Goal: Task Accomplishment & Management: Complete application form

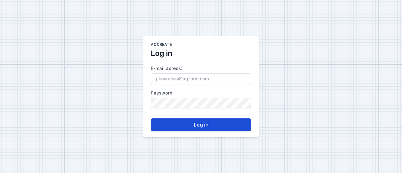
type input "[PERSON_NAME][EMAIL_ADDRESS][PERSON_NAME][DOMAIN_NAME]"
click at [202, 125] on button "Log in" at bounding box center [201, 125] width 101 height 13
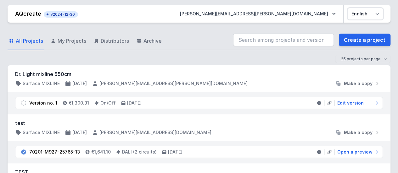
click at [377, 13] on select "Polski English" at bounding box center [364, 13] width 35 height 11
click at [350, 41] on link "Create a project" at bounding box center [365, 40] width 52 height 13
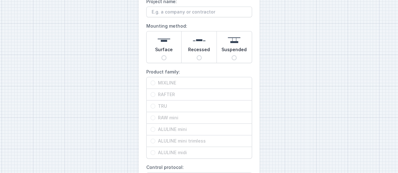
scroll to position [31, 0]
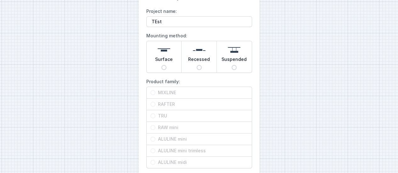
type input "TEst"
click at [235, 67] on input "Suspended" at bounding box center [233, 67] width 5 height 5
radio input "true"
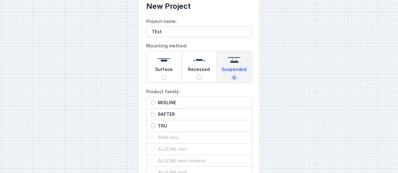
scroll to position [14, 0]
